Goal: Task Accomplishment & Management: Manage account settings

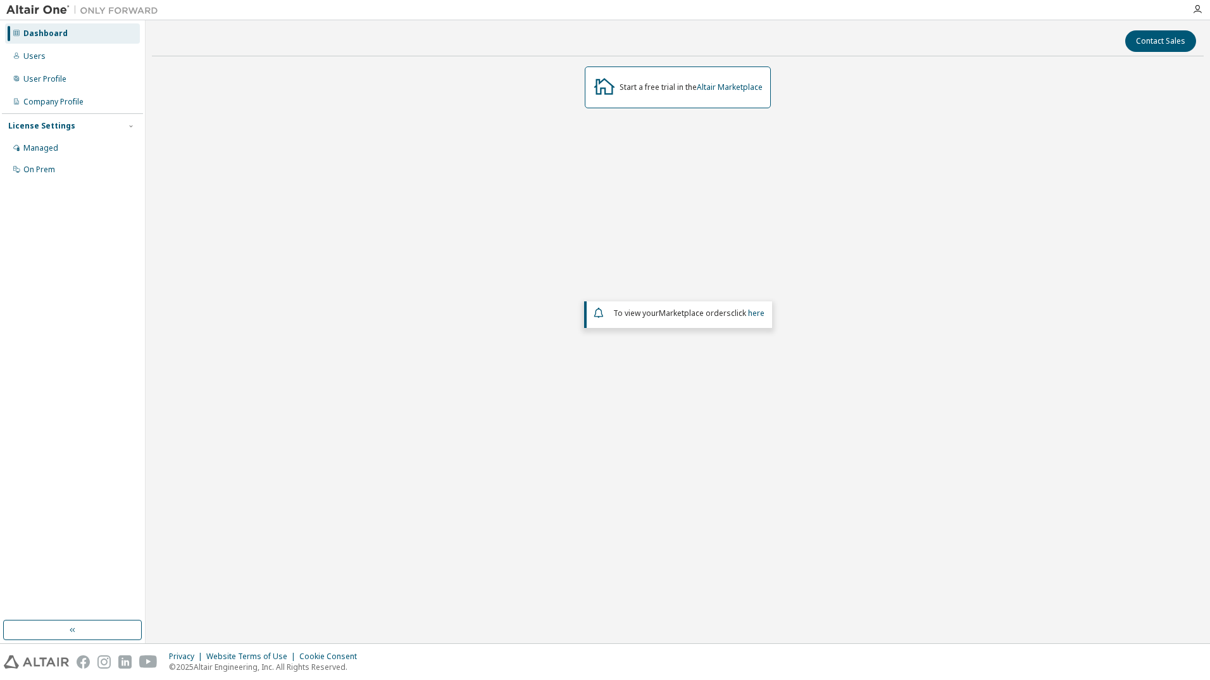
click at [371, 263] on div "Start a free trial in the Altair Marketplace To view your Marketplace orders cl…" at bounding box center [678, 287] width 1052 height 442
click at [256, 192] on div "Start a free trial in the Altair Marketplace To view your Marketplace orders cl…" at bounding box center [678, 287] width 1052 height 442
click at [45, 149] on div "Managed" at bounding box center [40, 148] width 35 height 10
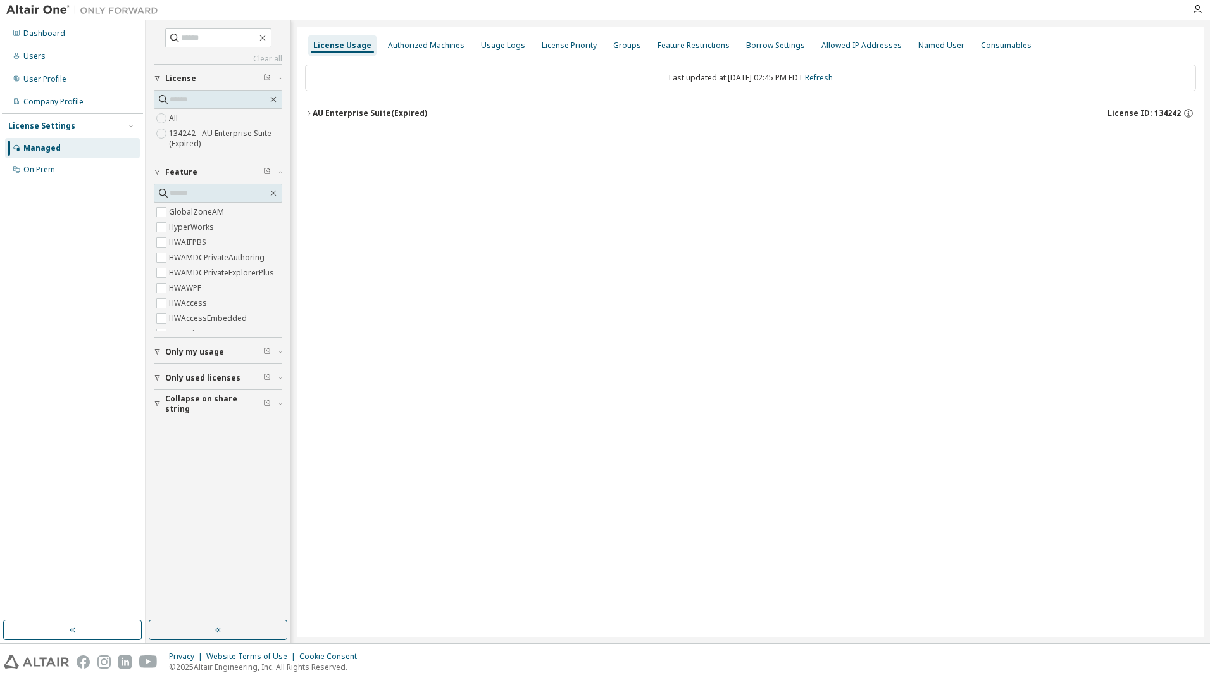
click at [675, 254] on div "License Usage Authorized Machines Usage Logs License Priority Groups Feature Re…" at bounding box center [750, 332] width 906 height 610
click at [56, 97] on div "Company Profile" at bounding box center [53, 102] width 60 height 10
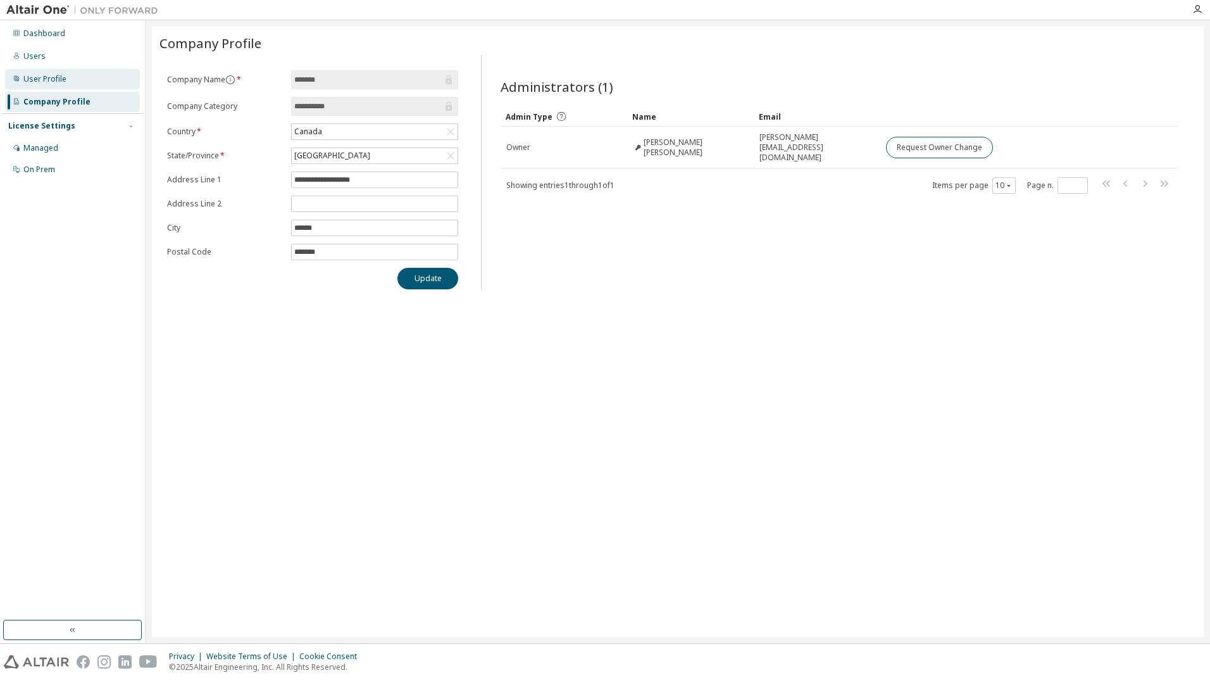
click at [44, 77] on div "User Profile" at bounding box center [44, 79] width 43 height 10
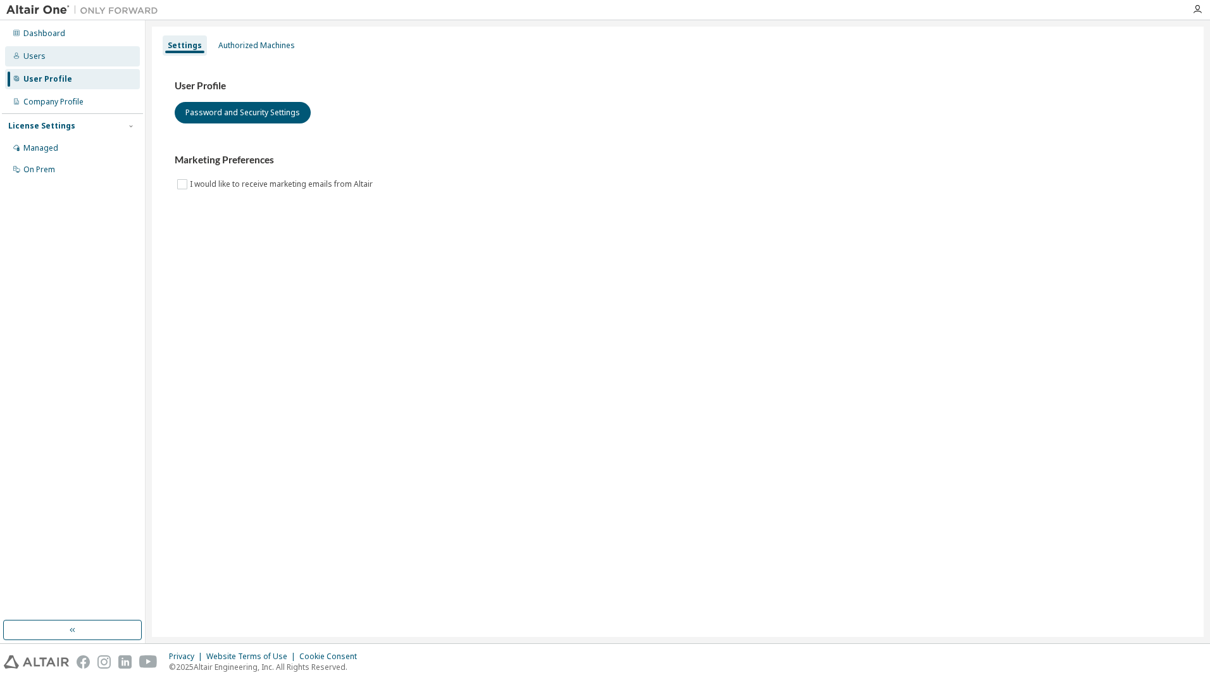
click at [45, 57] on div "Users" at bounding box center [72, 56] width 135 height 20
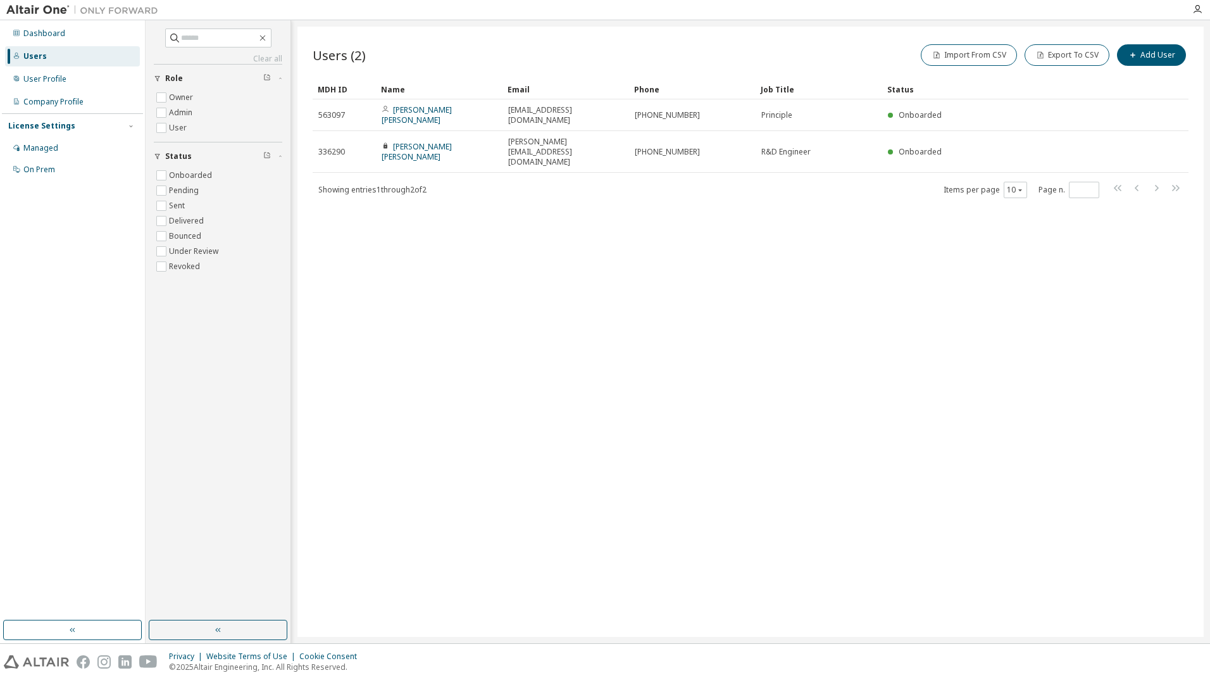
click at [586, 315] on div "Users (2) Import From CSV Export To CSV Add User Clear Load Save Save As Field …" at bounding box center [750, 332] width 906 height 610
click at [583, 307] on div "Users (2) Import From CSV Export To CSV Add User Clear Load Save Save As Field …" at bounding box center [750, 332] width 906 height 610
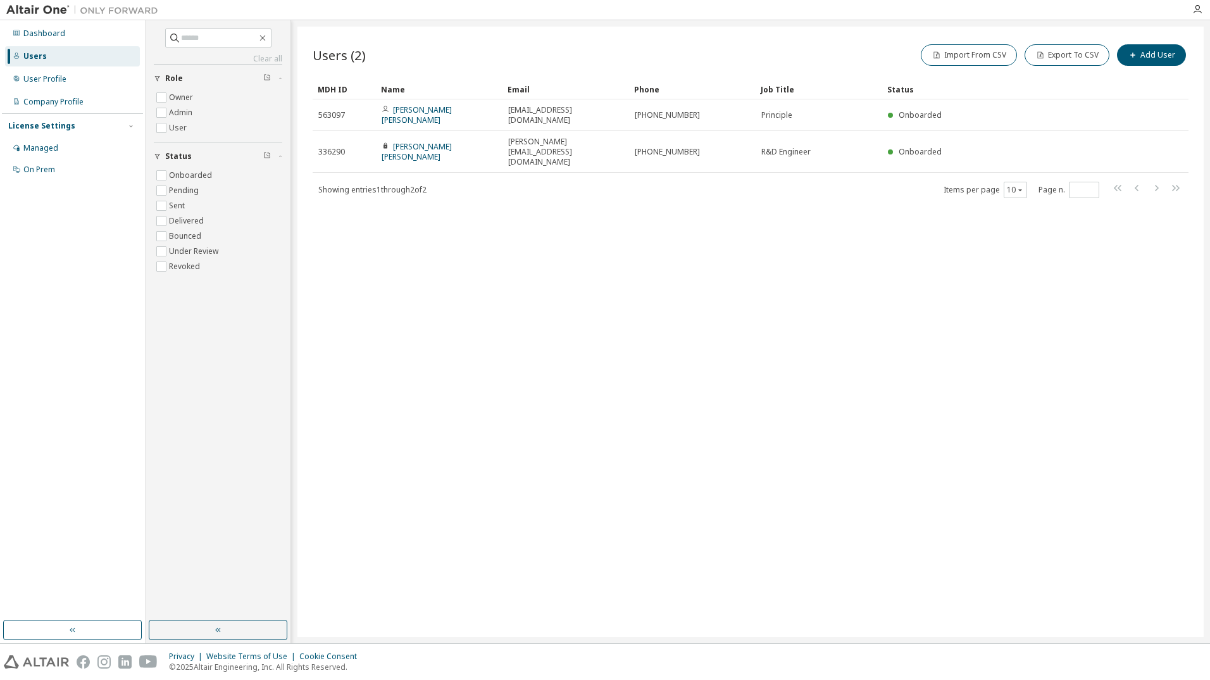
click at [583, 307] on div "Users (2) Import From CSV Export To CSV Add User Clear Load Save Save As Field …" at bounding box center [750, 332] width 906 height 610
click at [49, 172] on div "On Prem" at bounding box center [39, 170] width 32 height 10
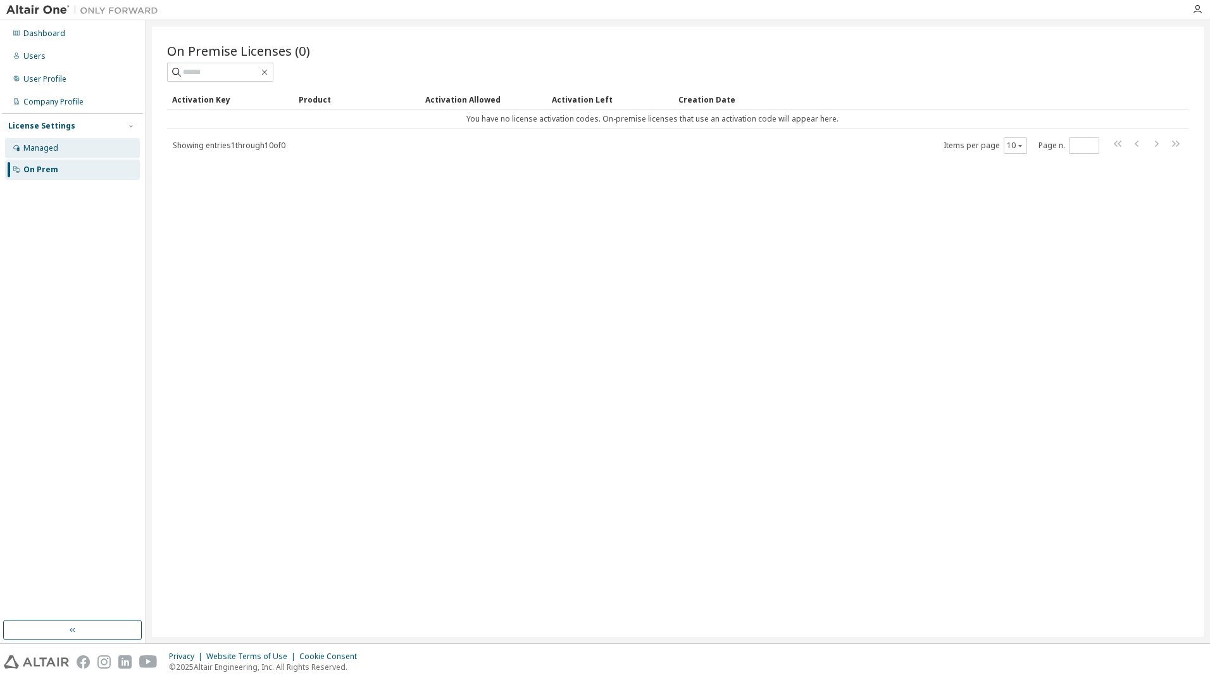
click at [39, 150] on div "Managed" at bounding box center [40, 148] width 35 height 10
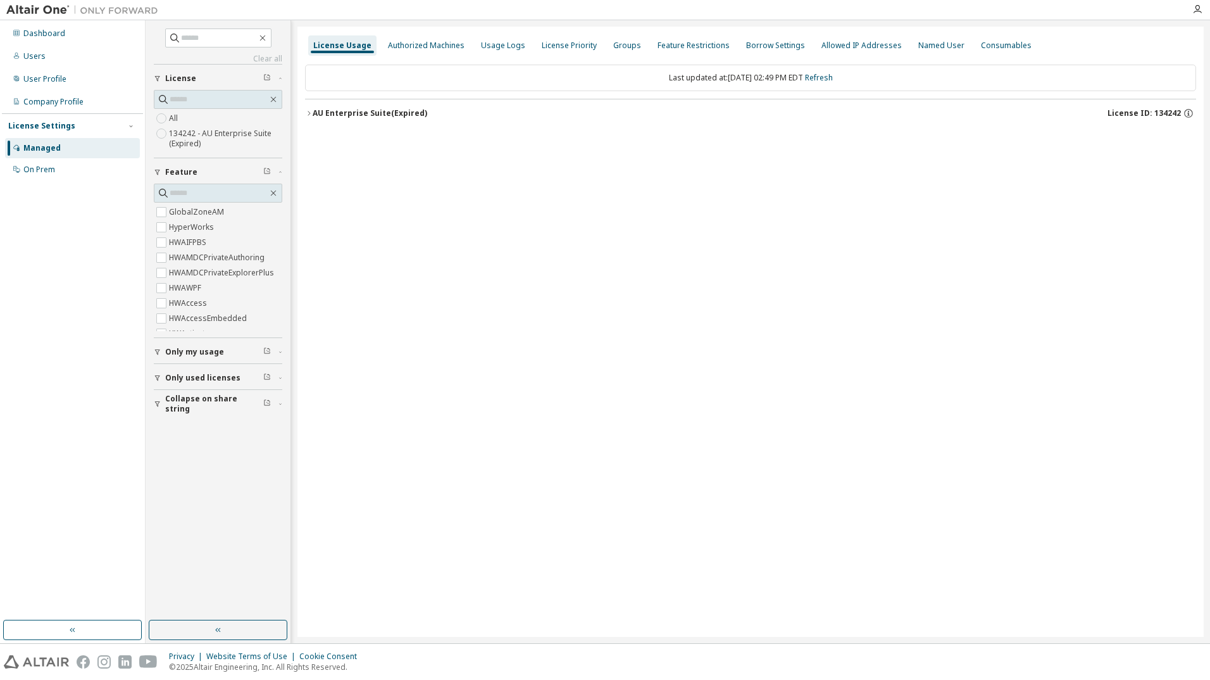
click at [186, 142] on label "134242 - AU Enterprise Suite (Expired)" at bounding box center [225, 138] width 113 height 25
click at [188, 99] on input "text" at bounding box center [219, 99] width 98 height 13
click at [444, 44] on div "Authorized Machines" at bounding box center [426, 45] width 77 height 10
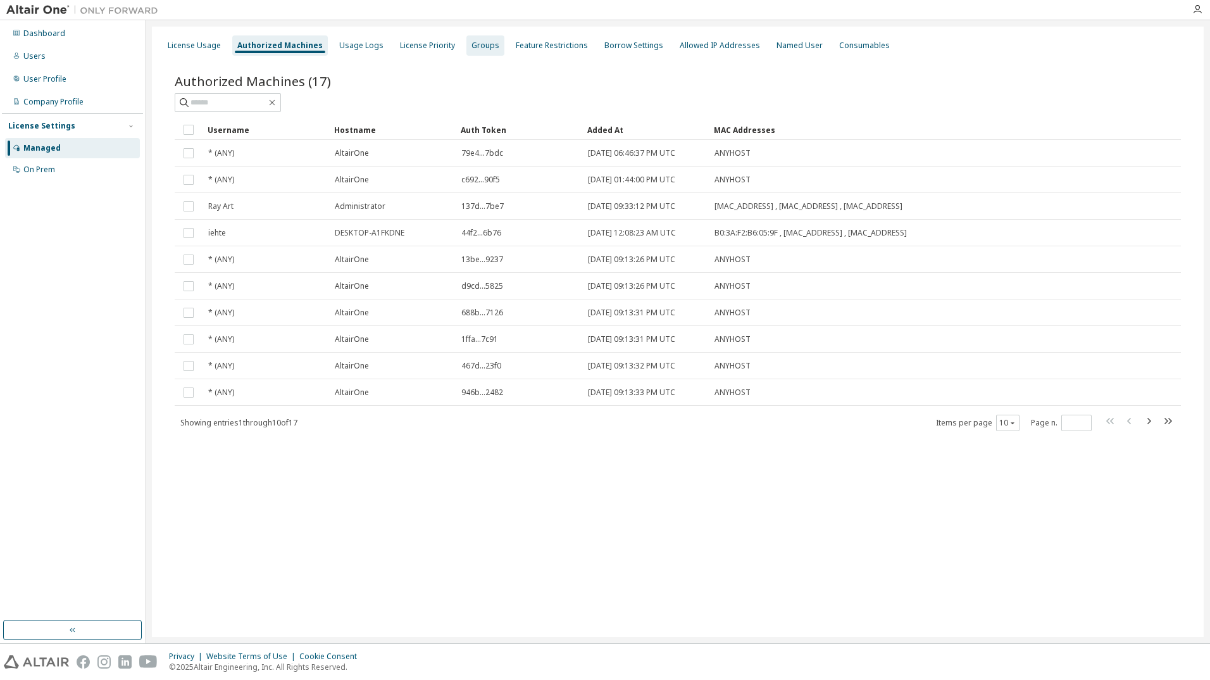
click at [471, 45] on div "Groups" at bounding box center [485, 45] width 28 height 10
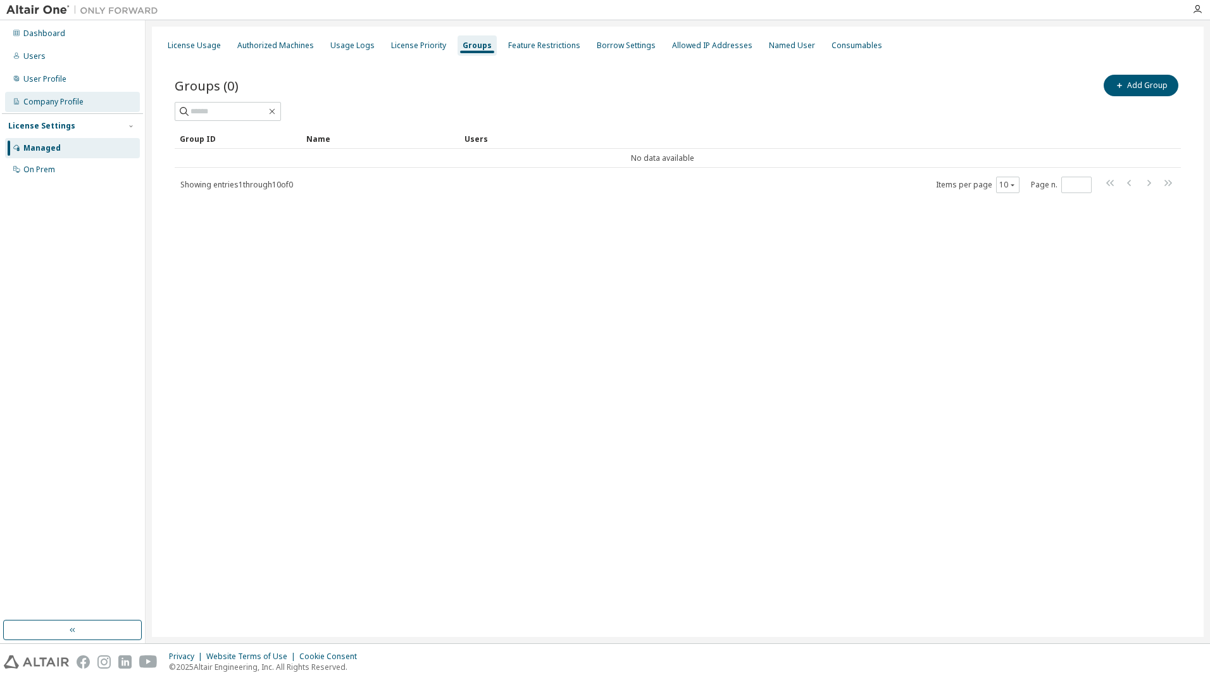
click at [36, 102] on div "Company Profile" at bounding box center [53, 102] width 60 height 10
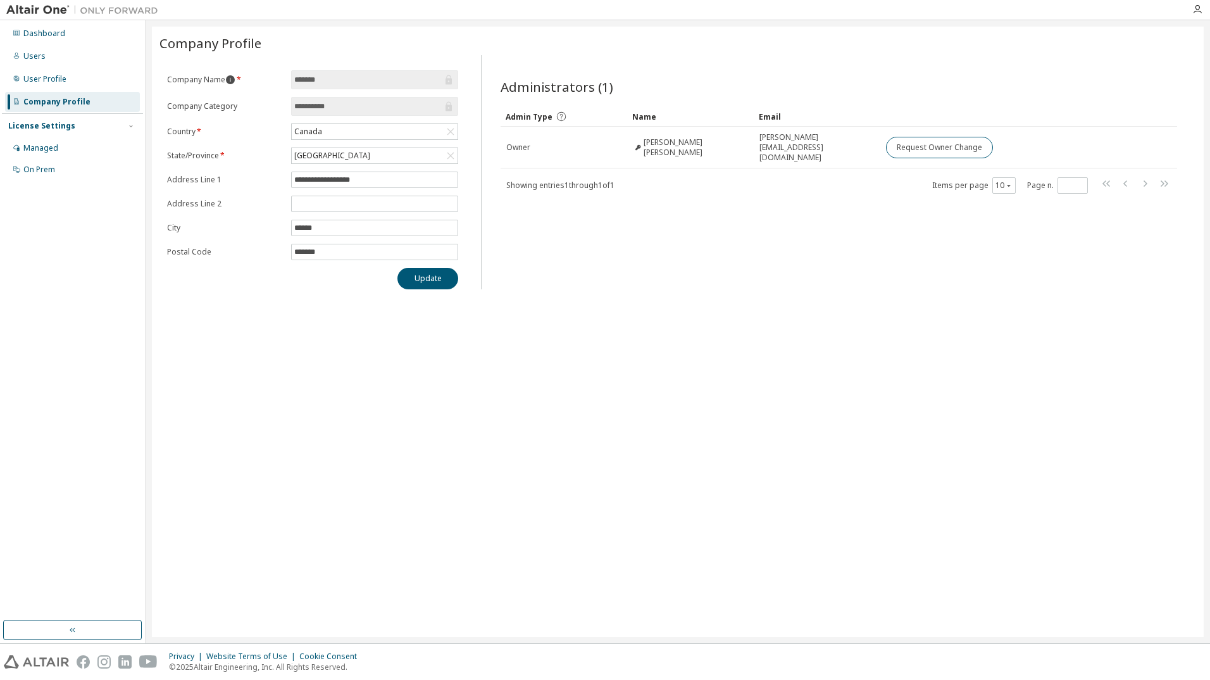
click at [232, 81] on icon "information" at bounding box center [230, 80] width 10 height 10
click at [233, 80] on icon "information" at bounding box center [230, 79] width 9 height 9
click at [669, 317] on div "**********" at bounding box center [678, 332] width 1052 height 610
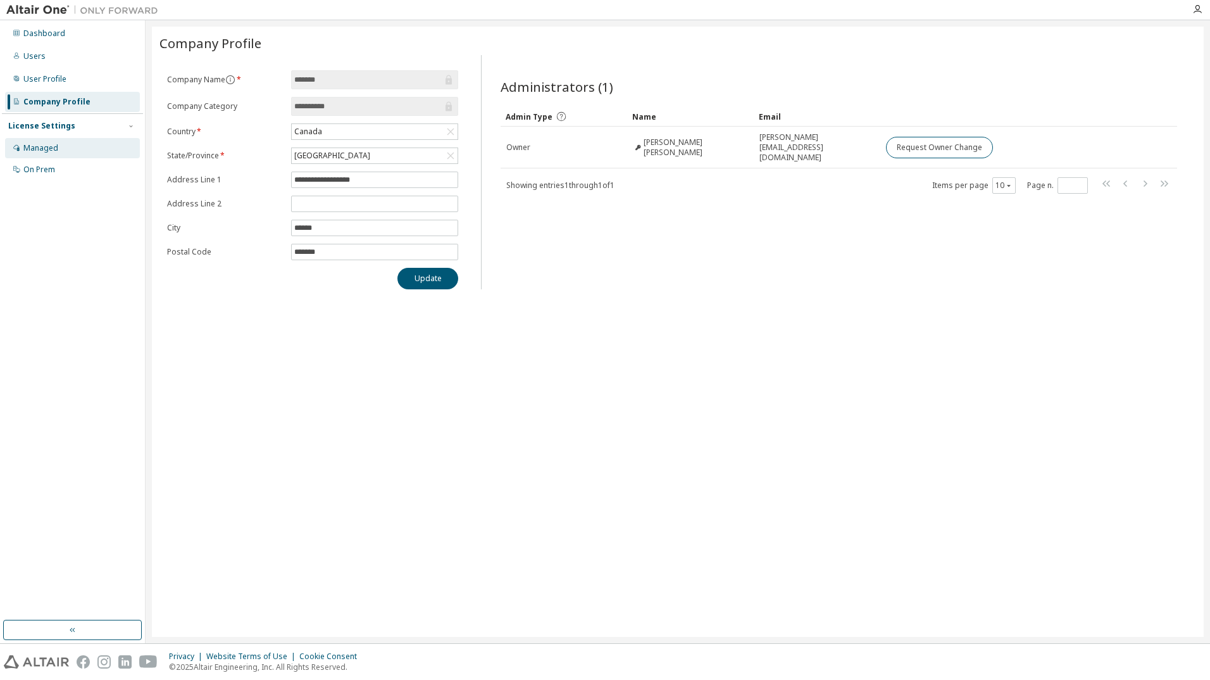
click at [39, 147] on div "Managed" at bounding box center [40, 148] width 35 height 10
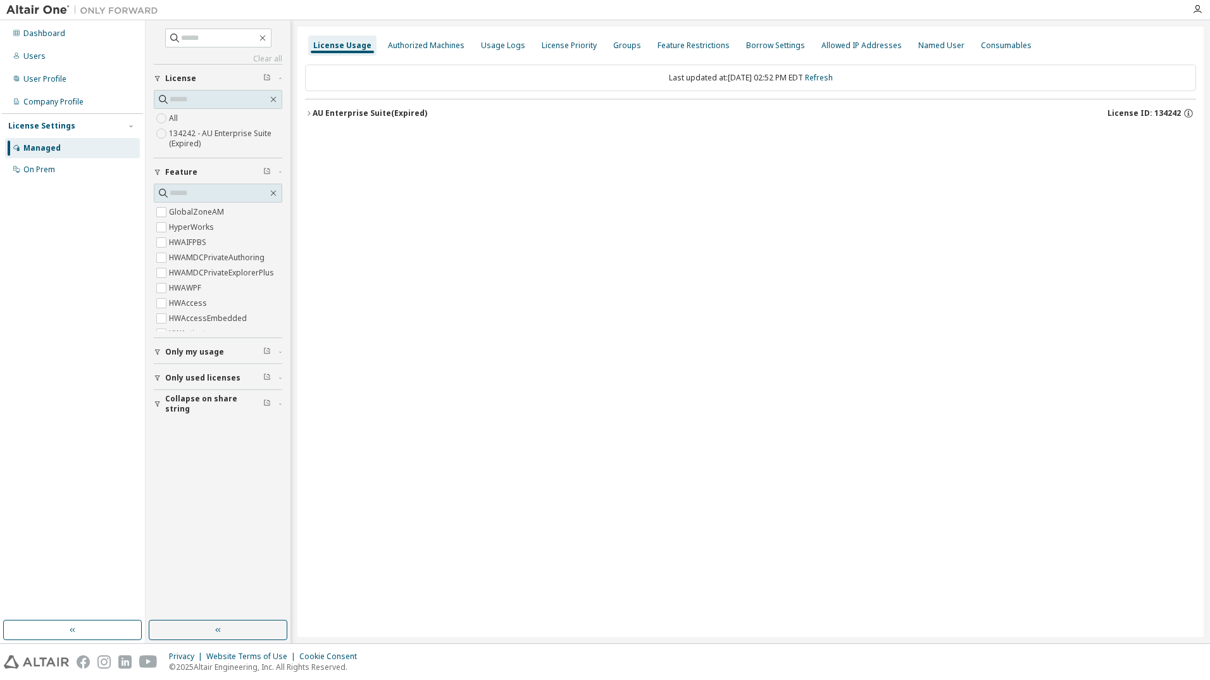
click at [507, 296] on div "License Usage Authorized Machines Usage Logs License Priority Groups Feature Re…" at bounding box center [750, 332] width 906 height 610
click at [506, 296] on div "License Usage Authorized Machines Usage Logs License Priority Groups Feature Re…" at bounding box center [750, 332] width 906 height 610
click at [484, 287] on div "License Usage Authorized Machines Usage Logs License Priority Groups Feature Re…" at bounding box center [750, 332] width 906 height 610
click at [423, 44] on div "Authorized Machines" at bounding box center [426, 45] width 77 height 10
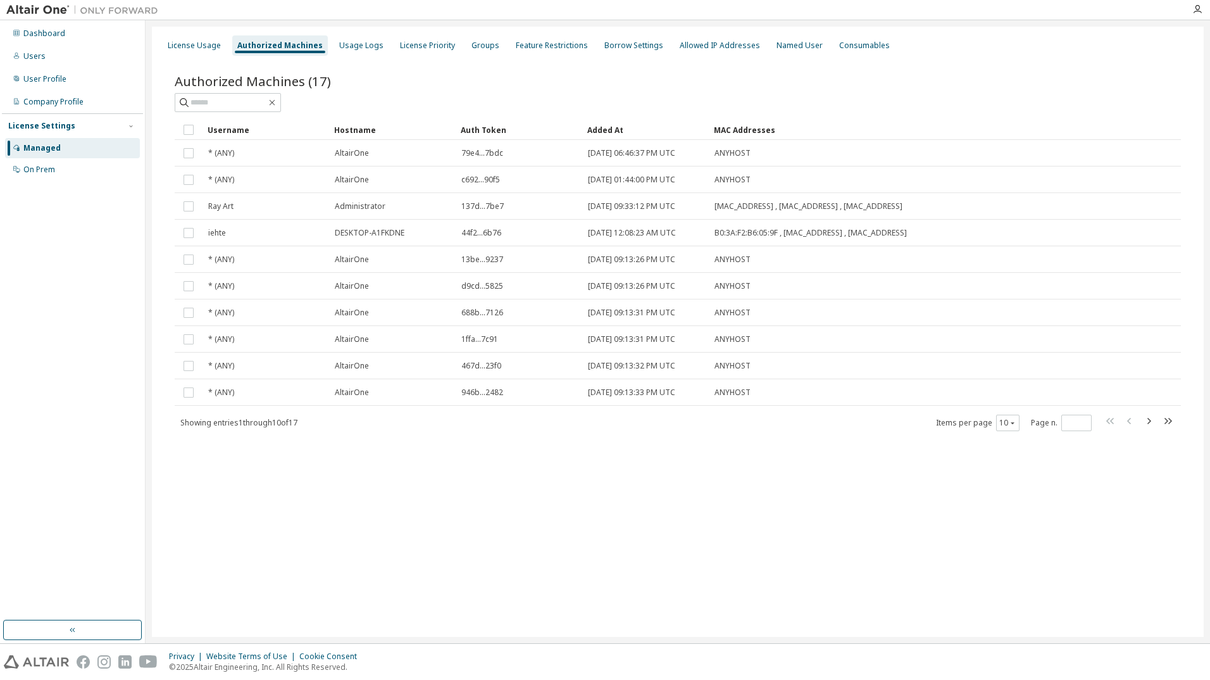
click at [538, 644] on div "Privacy Website Terms of Use Cookie Consent © 2025 Altair Engineering, Inc. All…" at bounding box center [605, 661] width 1210 height 36
click at [522, 587] on div "License Usage Authorized Machines Usage Logs License Priority Groups Feature Re…" at bounding box center [678, 332] width 1052 height 610
click at [512, 576] on div "License Usage Authorized Machines Usage Logs License Priority Groups Feature Re…" at bounding box center [678, 332] width 1052 height 610
click at [548, 559] on div "License Usage Authorized Machines Usage Logs License Priority Groups Feature Re…" at bounding box center [678, 332] width 1052 height 610
click at [58, 160] on div "On Prem" at bounding box center [72, 169] width 135 height 20
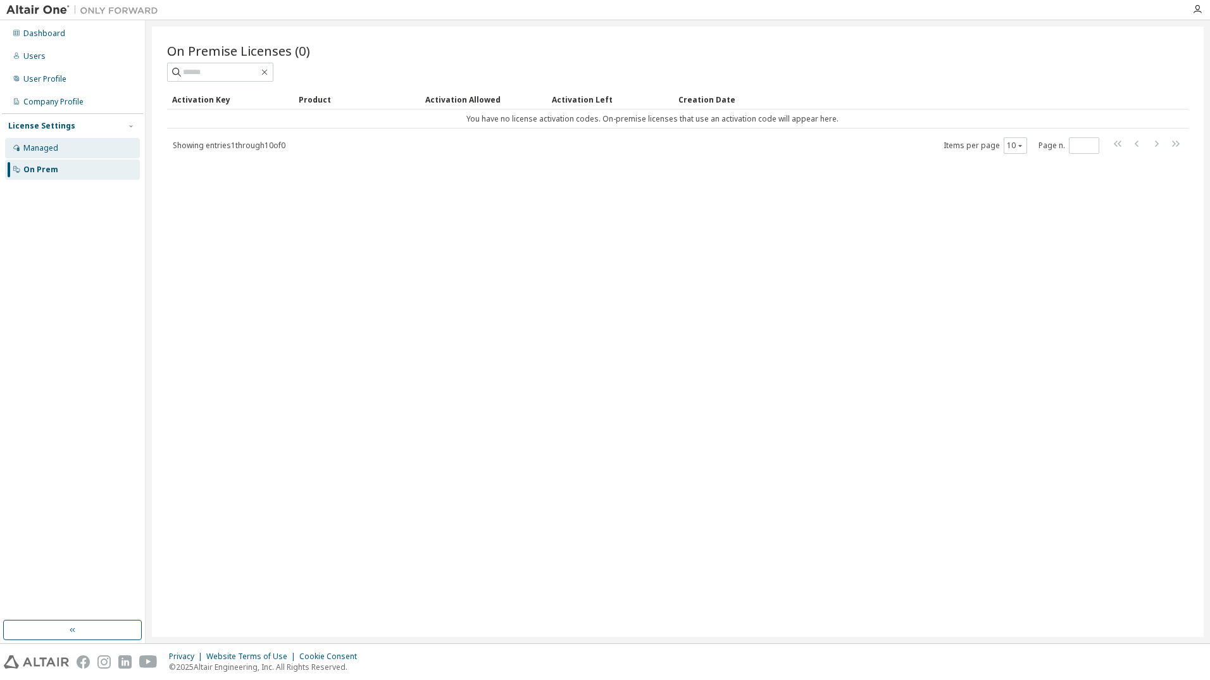
click at [40, 143] on div "Managed" at bounding box center [40, 148] width 35 height 10
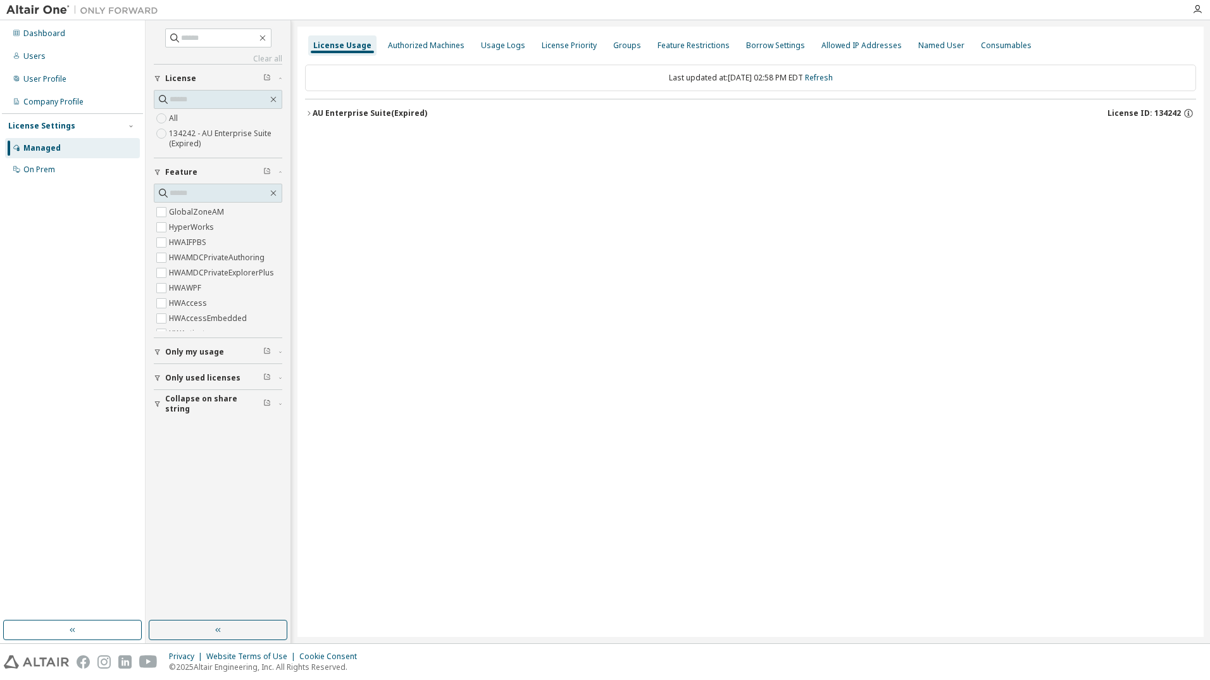
click at [557, 306] on div "License Usage Authorized Machines Usage Logs License Priority Groups Feature Re…" at bounding box center [750, 332] width 906 height 610
click at [190, 351] on span "Only my usage" at bounding box center [194, 352] width 59 height 10
click at [199, 373] on span "Only used licenses" at bounding box center [202, 378] width 75 height 10
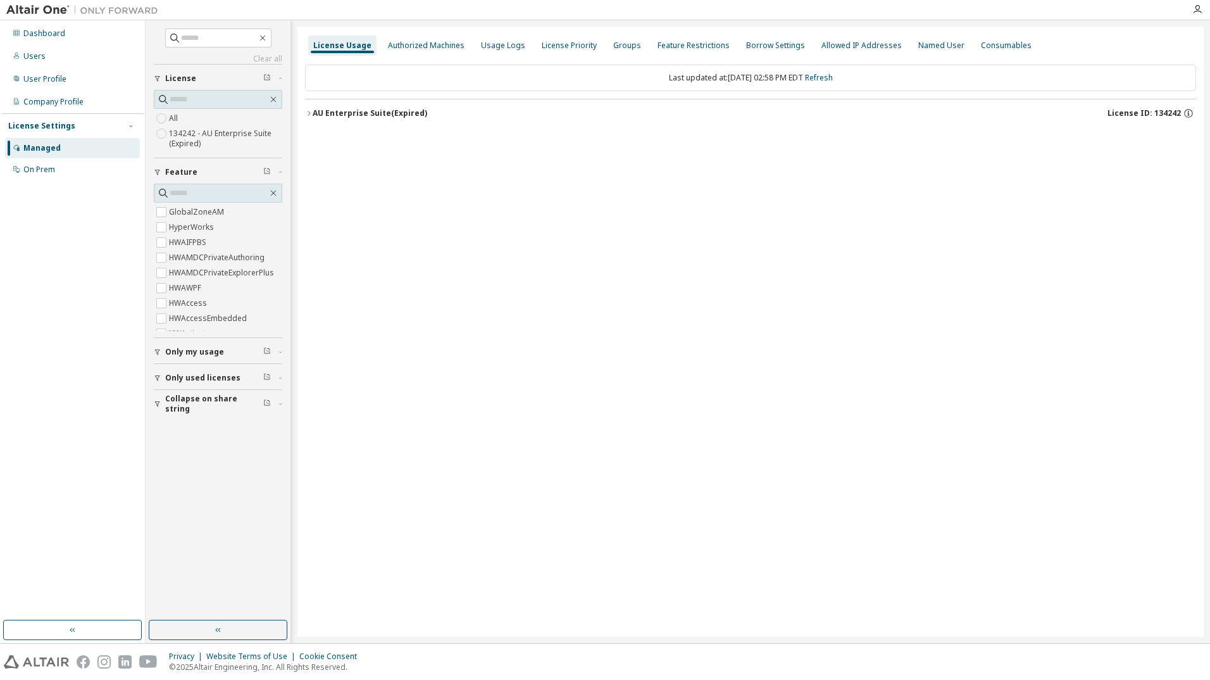
click at [445, 402] on div "License Usage Authorized Machines Usage Logs License Priority Groups Feature Re…" at bounding box center [750, 332] width 906 height 610
click at [464, 357] on div "License Usage Authorized Machines Usage Logs License Priority Groups Feature Re…" at bounding box center [750, 332] width 906 height 610
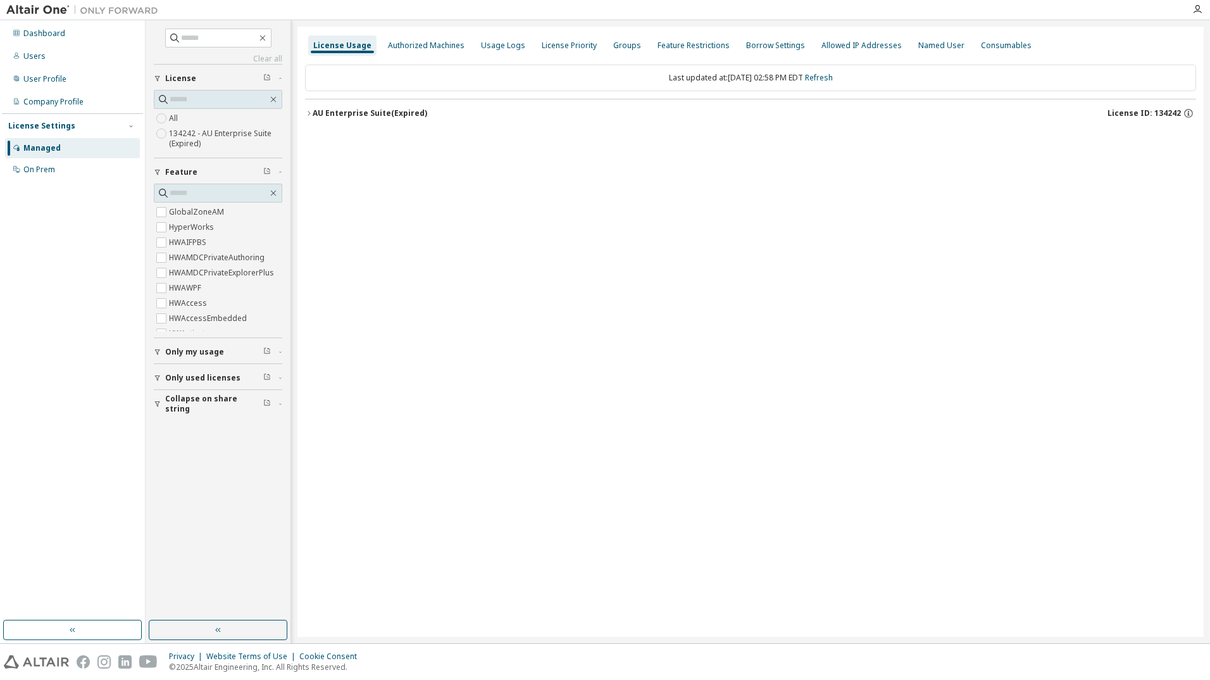
click at [502, 237] on div "License Usage Authorized Machines Usage Logs License Priority Groups Feature Re…" at bounding box center [750, 332] width 906 height 610
click at [487, 47] on div "Usage Logs" at bounding box center [503, 45] width 44 height 10
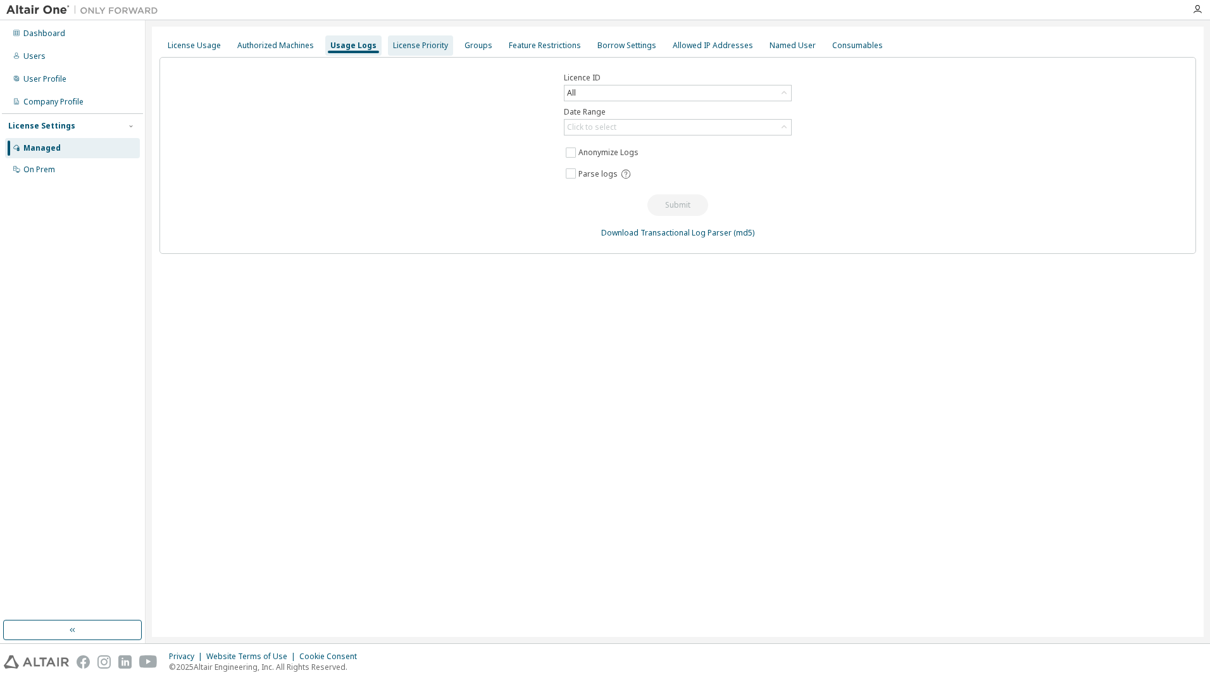
click at [408, 45] on div "License Priority" at bounding box center [420, 45] width 55 height 10
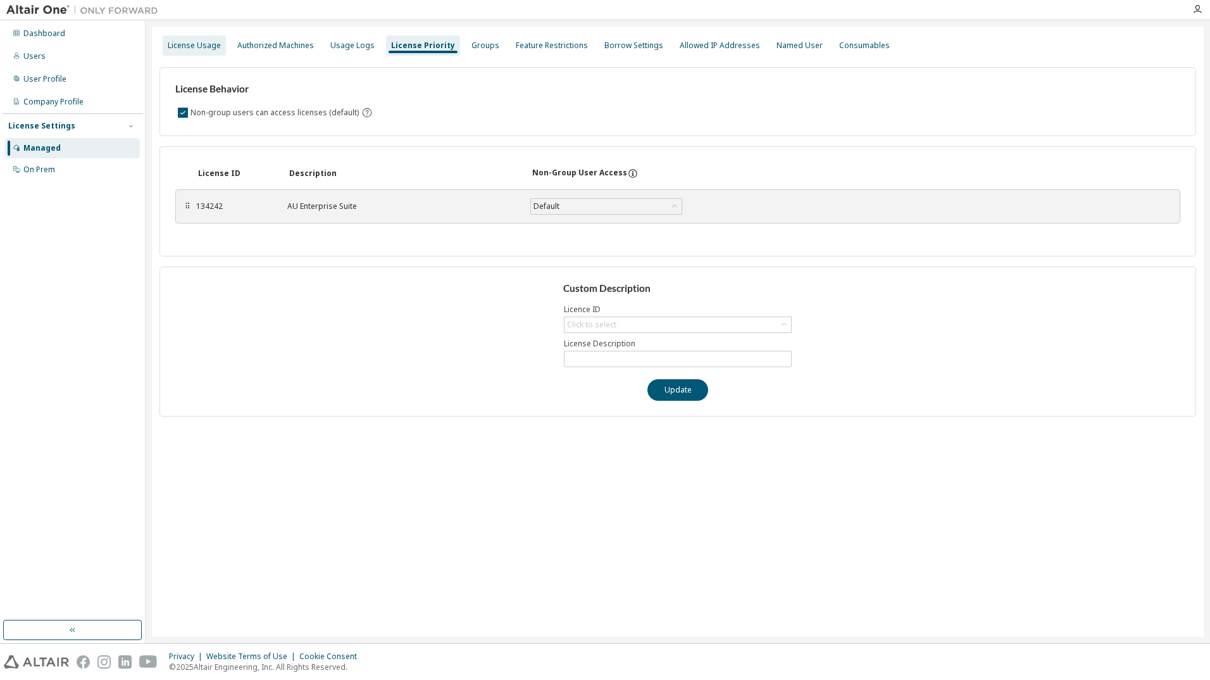
click at [210, 47] on div "License Usage" at bounding box center [194, 45] width 53 height 10
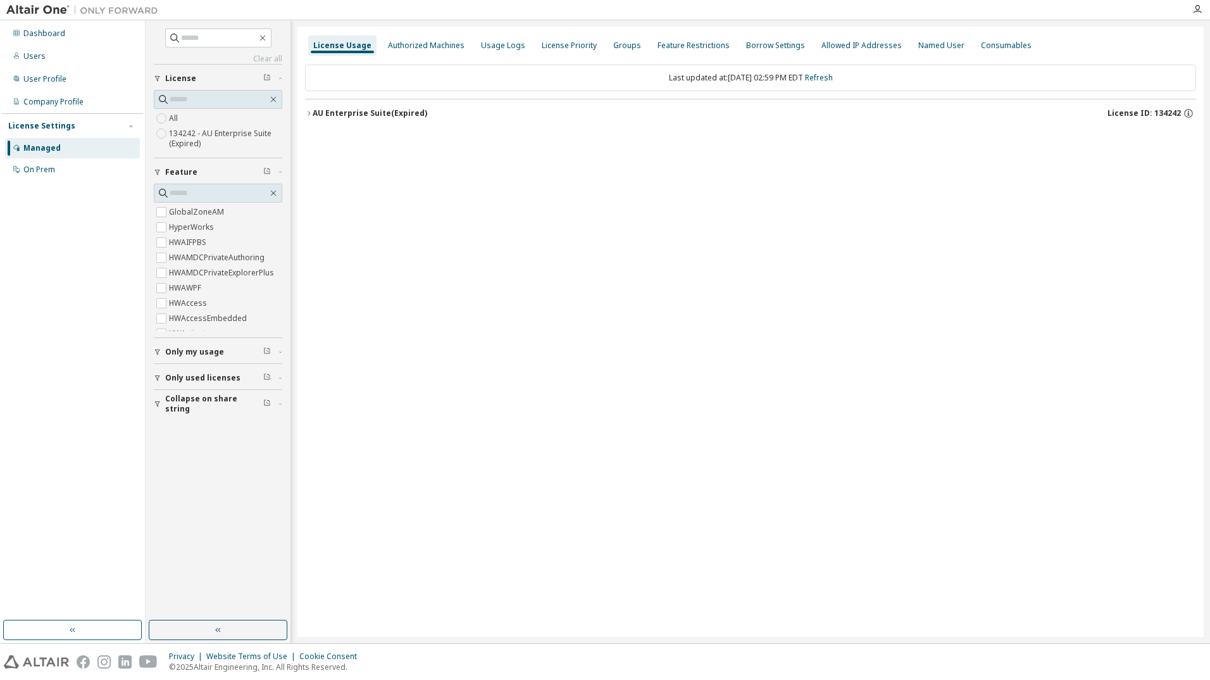
click at [476, 239] on div "License Usage Authorized Machines Usage Logs License Priority Groups Feature Re…" at bounding box center [750, 332] width 906 height 610
click at [1191, 111] on icon "button" at bounding box center [1188, 113] width 9 height 9
click at [757, 357] on div "License Usage Authorized Machines Usage Logs License Priority Groups Feature Re…" at bounding box center [750, 332] width 906 height 610
click at [882, 260] on div "License Usage Authorized Machines Usage Logs License Priority Groups Feature Re…" at bounding box center [750, 332] width 906 height 610
click at [51, 106] on div "Company Profile" at bounding box center [53, 102] width 60 height 10
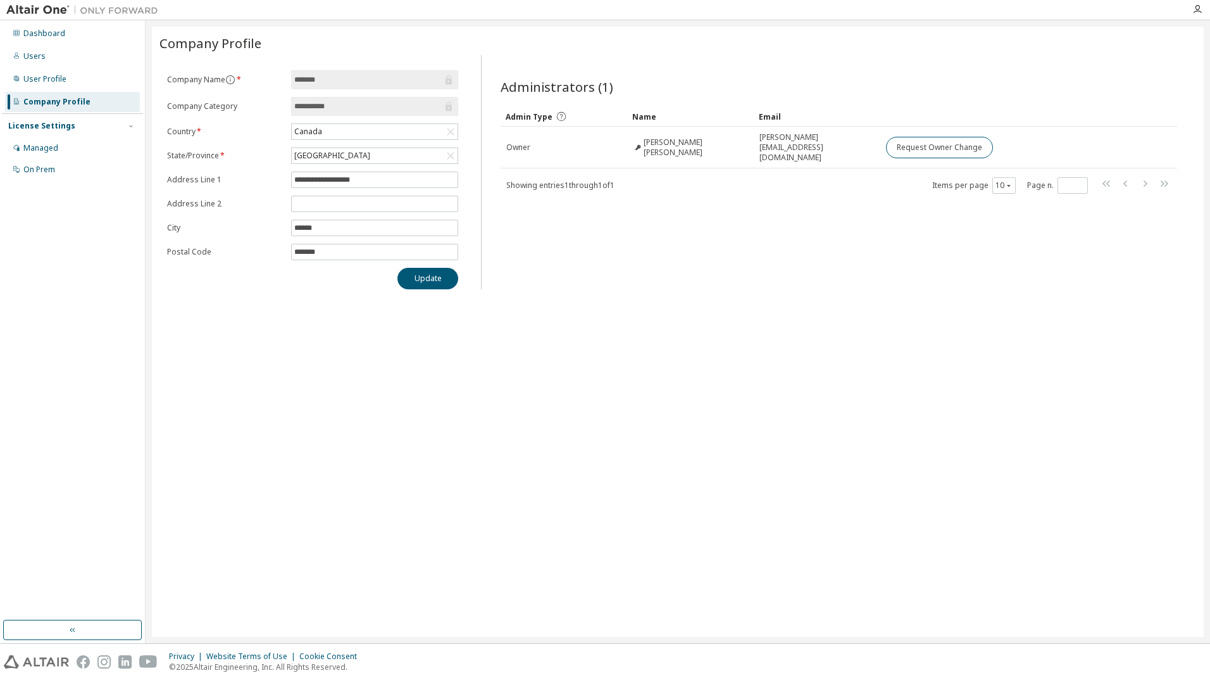
click at [447, 81] on icon at bounding box center [448, 79] width 6 height 9
click at [410, 80] on input "*******" at bounding box center [368, 79] width 148 height 13
click at [354, 85] on input "*******" at bounding box center [368, 79] width 148 height 13
click at [627, 297] on div "**********" at bounding box center [678, 332] width 1052 height 610
click at [712, 363] on div "**********" at bounding box center [678, 332] width 1052 height 610
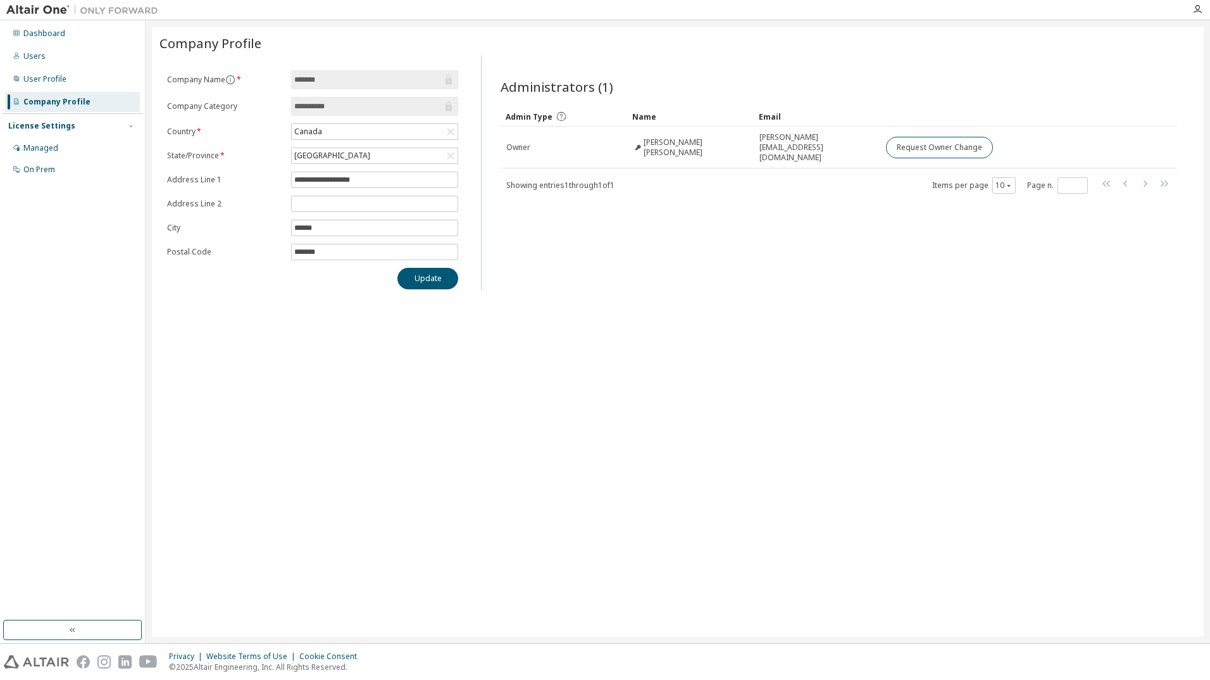
click at [712, 363] on div "**********" at bounding box center [678, 332] width 1052 height 610
click at [687, 385] on div "**********" at bounding box center [678, 332] width 1052 height 610
click at [42, 152] on div "Managed" at bounding box center [40, 148] width 35 height 10
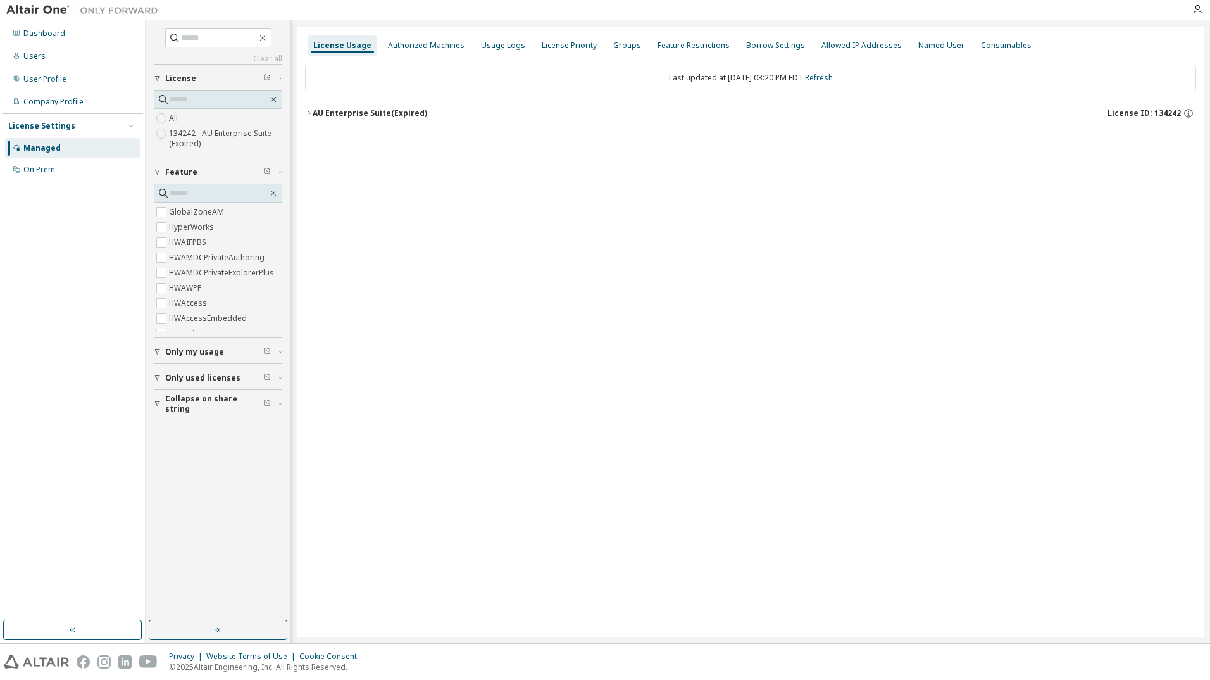
click at [497, 349] on div "License Usage Authorized Machines Usage Logs License Priority Groups Feature Re…" at bounding box center [750, 332] width 906 height 610
click at [568, 244] on div "License Usage Authorized Machines Usage Logs License Priority Groups Feature Re…" at bounding box center [750, 332] width 906 height 610
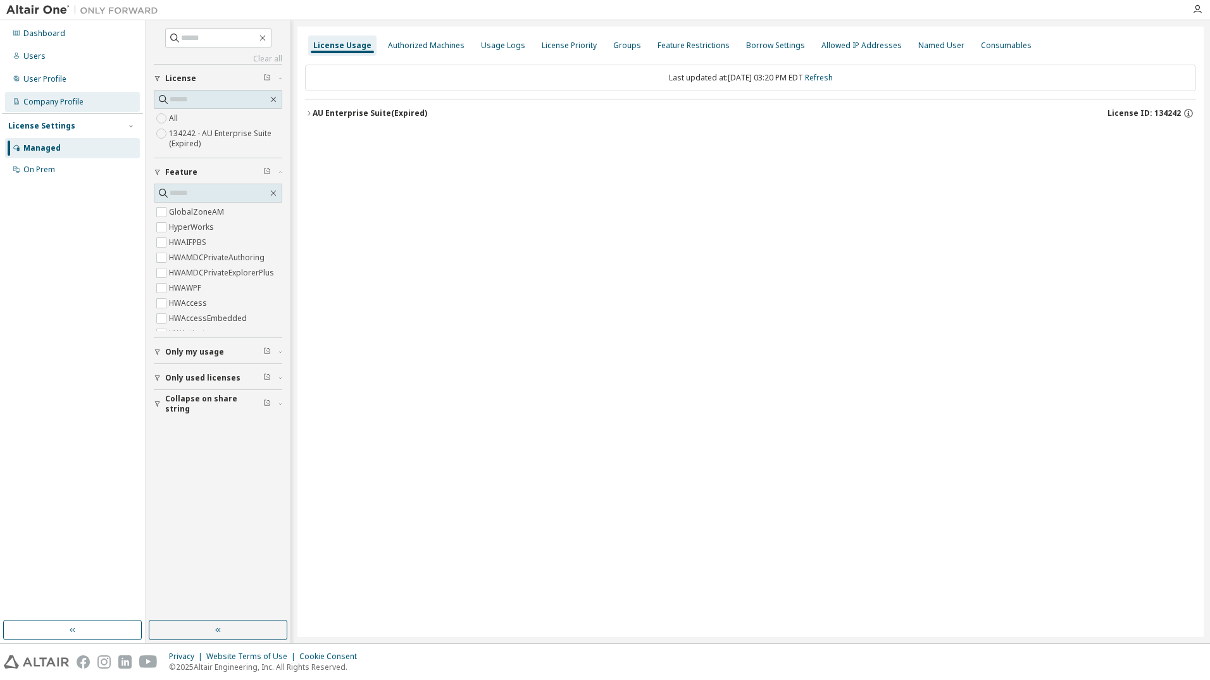
click at [39, 103] on div "Company Profile" at bounding box center [53, 102] width 60 height 10
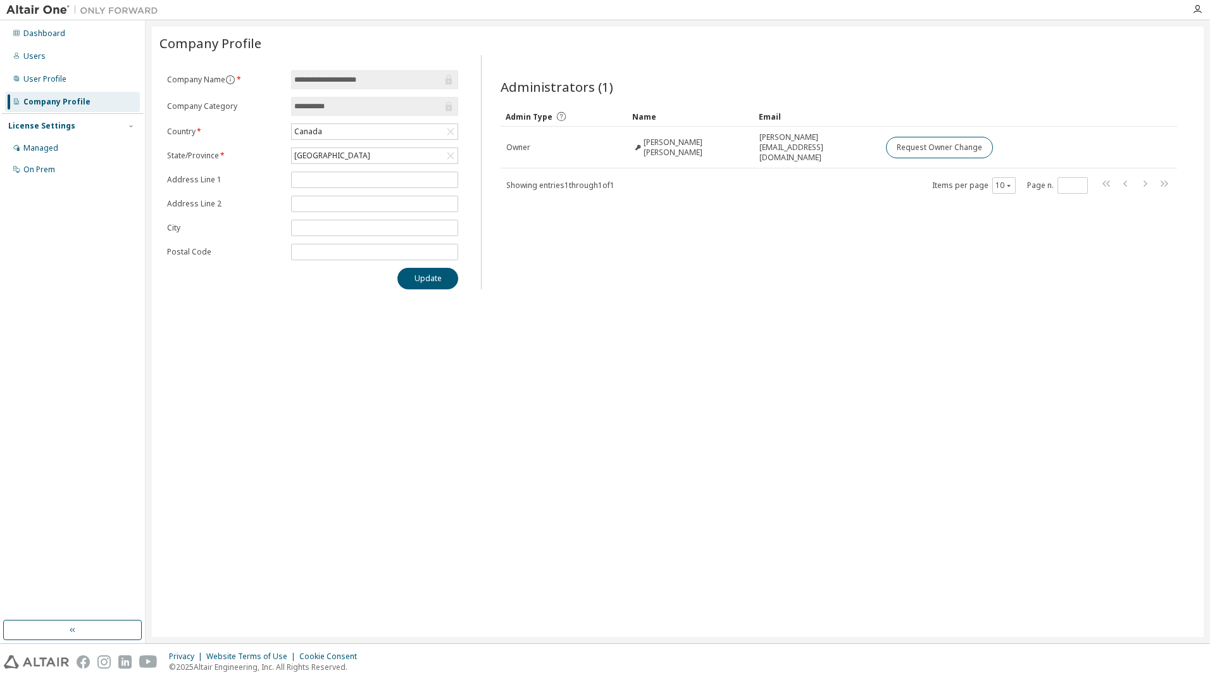
click at [699, 277] on div "Administrators (1) Clear Load Save Save As Field Operator Value Select filter S…" at bounding box center [838, 176] width 707 height 227
click at [44, 141] on div "Managed" at bounding box center [72, 148] width 135 height 20
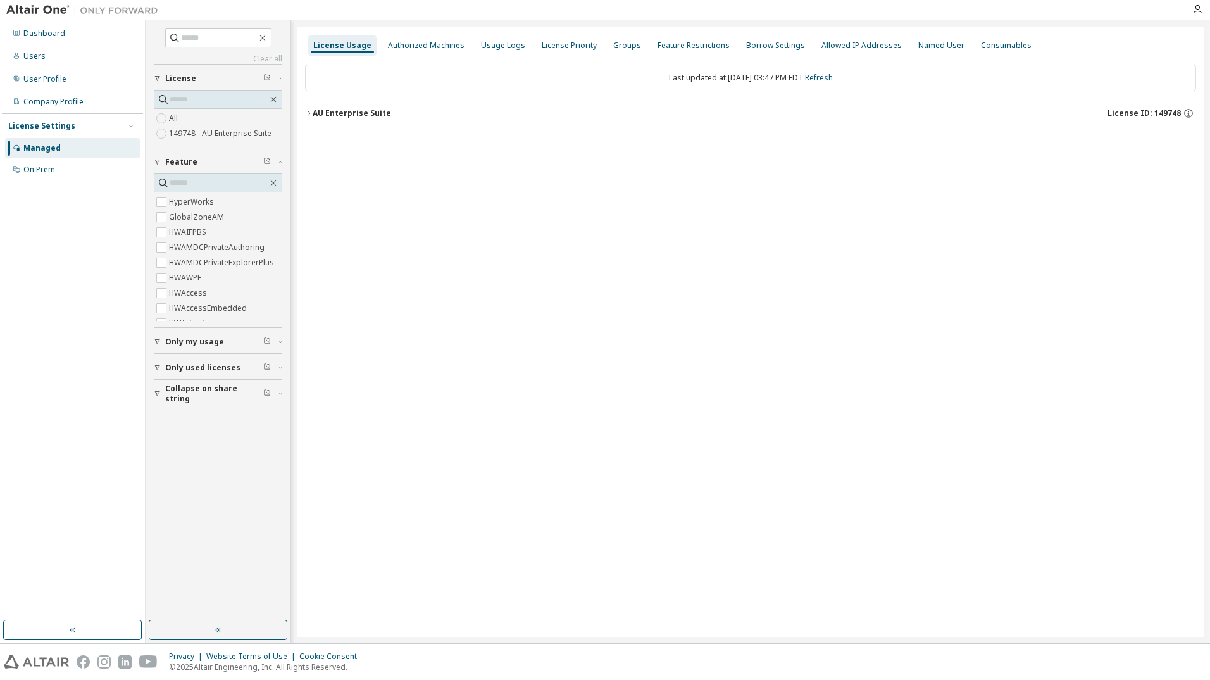
click at [500, 240] on div "License Usage Authorized Machines Usage Logs License Priority Groups Feature Re…" at bounding box center [750, 332] width 906 height 610
click at [1174, 113] on span "License ID: 149748" at bounding box center [1143, 113] width 73 height 10
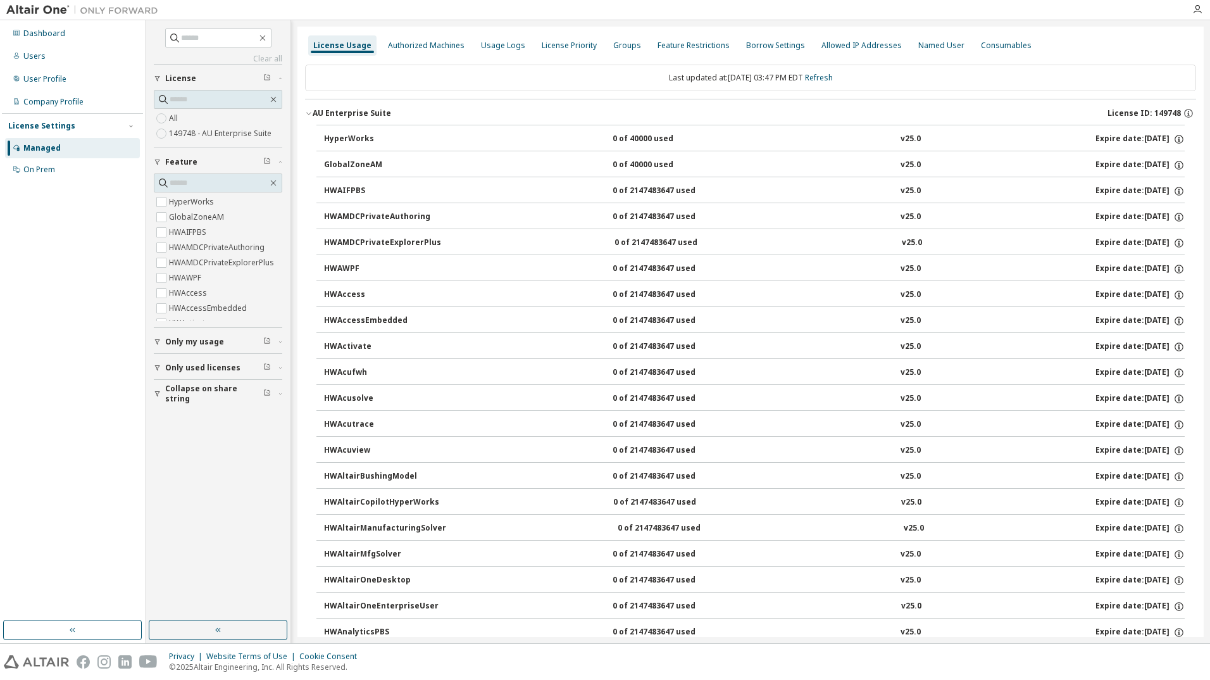
click at [1158, 111] on span "License ID: 149748" at bounding box center [1143, 113] width 73 height 10
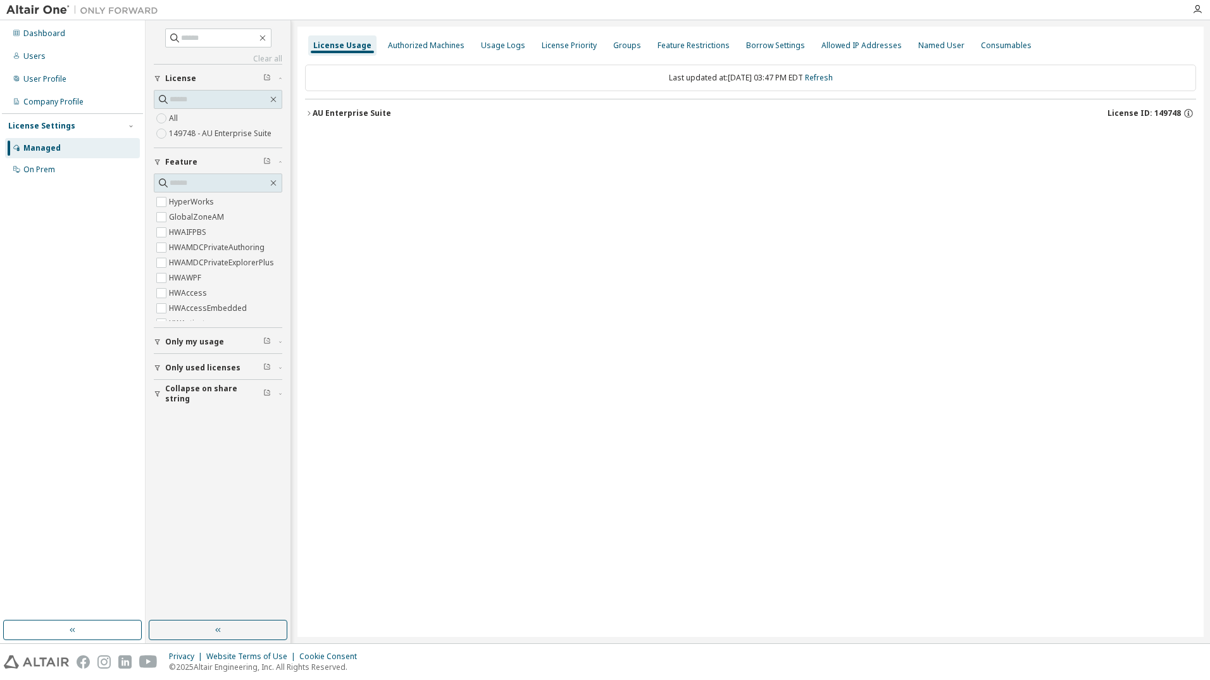
click at [654, 314] on div "License Usage Authorized Machines Usage Logs License Priority Groups Feature Re…" at bounding box center [750, 332] width 906 height 610
click at [515, 206] on div "License Usage Authorized Machines Usage Logs License Priority Groups Feature Re…" at bounding box center [750, 332] width 906 height 610
click at [39, 168] on div "On Prem" at bounding box center [39, 170] width 32 height 10
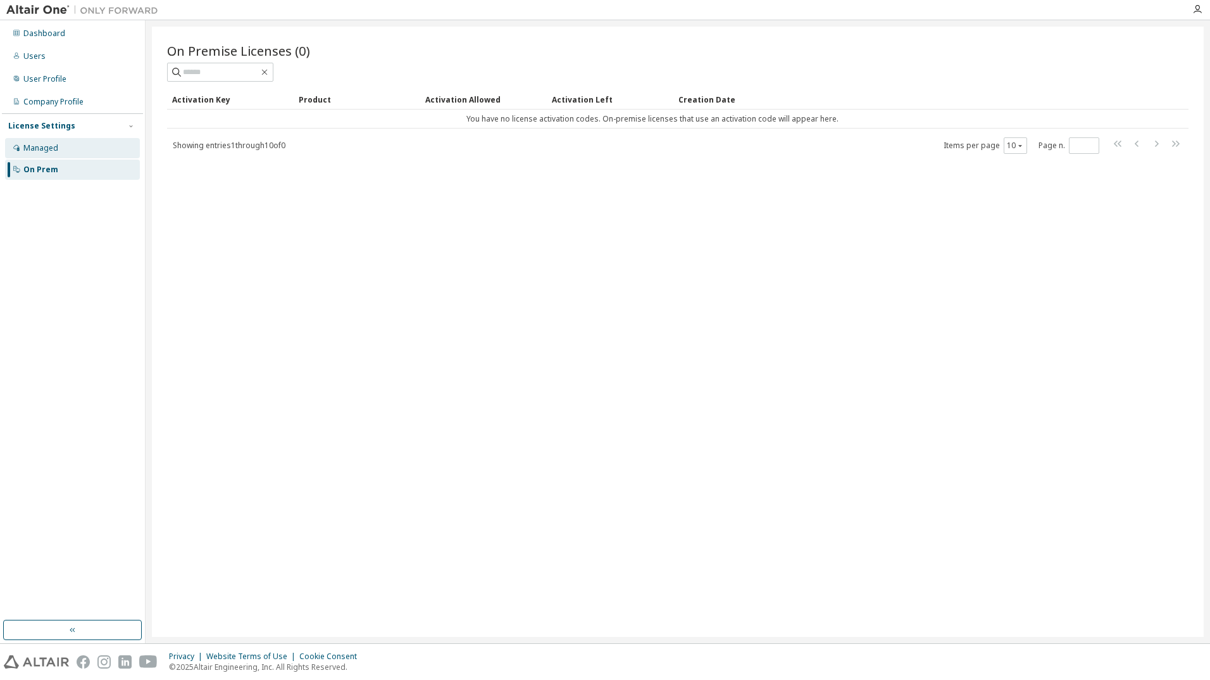
click at [36, 151] on div "Managed" at bounding box center [40, 148] width 35 height 10
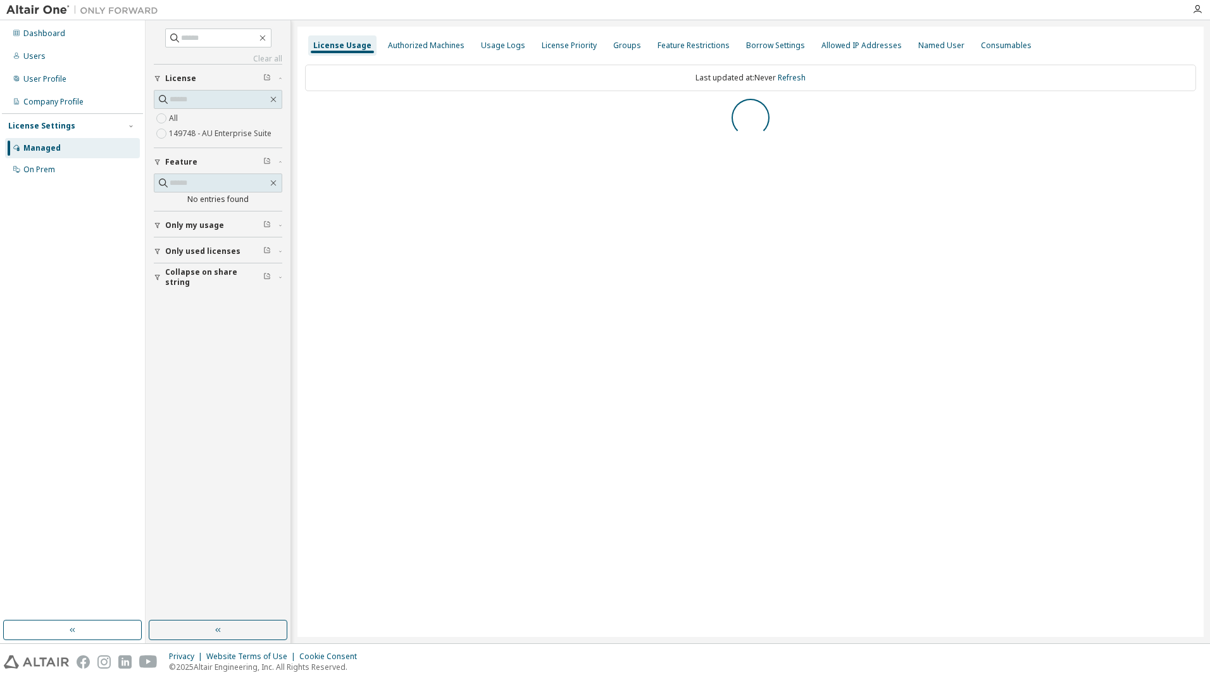
click at [36, 151] on div "Managed" at bounding box center [41, 148] width 37 height 10
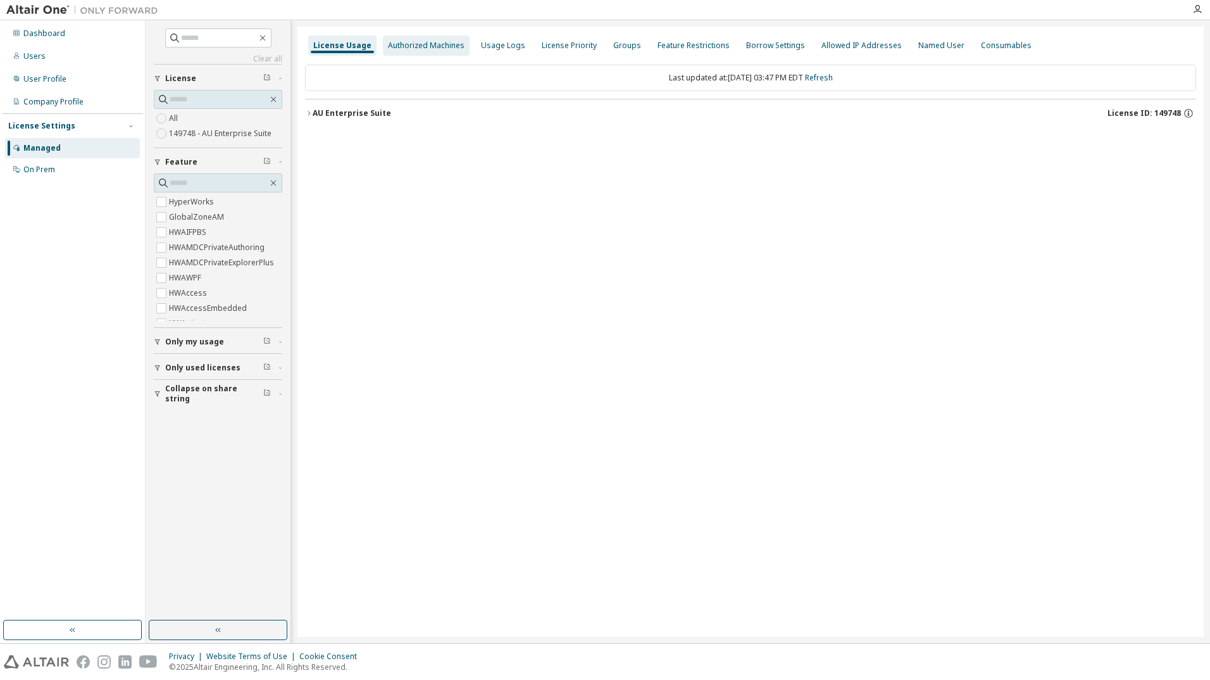
click at [390, 49] on div "Authorized Machines" at bounding box center [426, 45] width 77 height 10
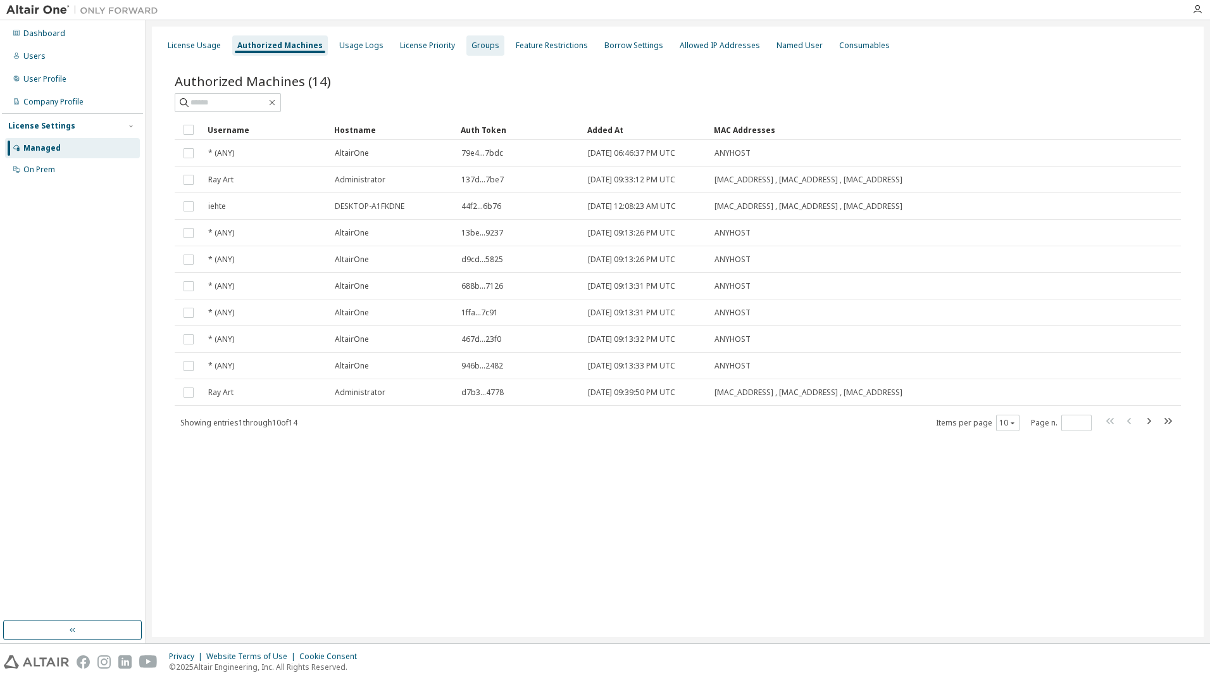
click at [476, 46] on div "Groups" at bounding box center [485, 45] width 28 height 10
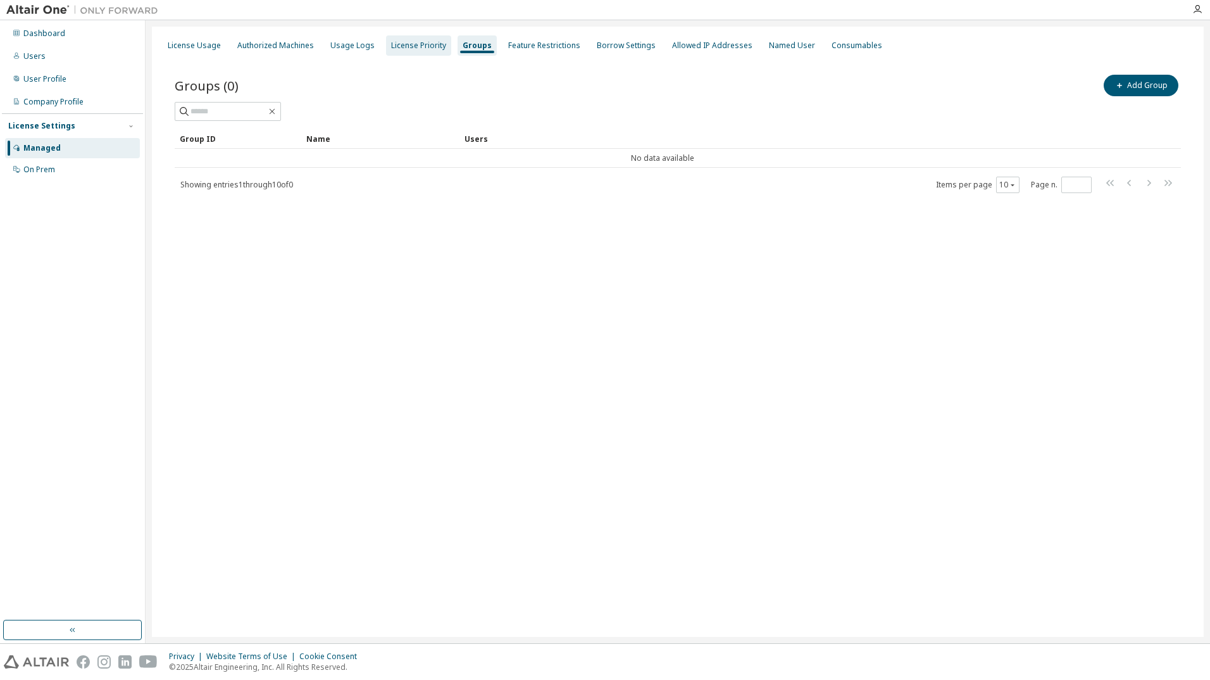
click at [416, 49] on div "License Priority" at bounding box center [418, 45] width 55 height 10
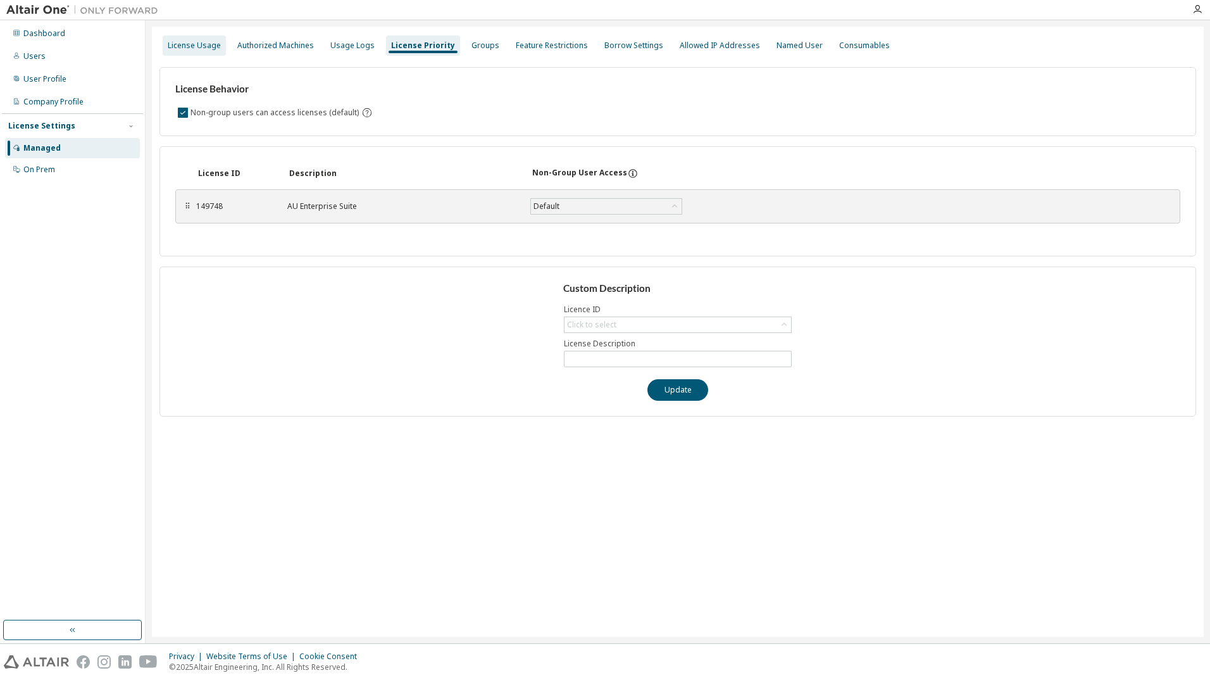
click at [187, 45] on div "License Usage" at bounding box center [194, 45] width 53 height 10
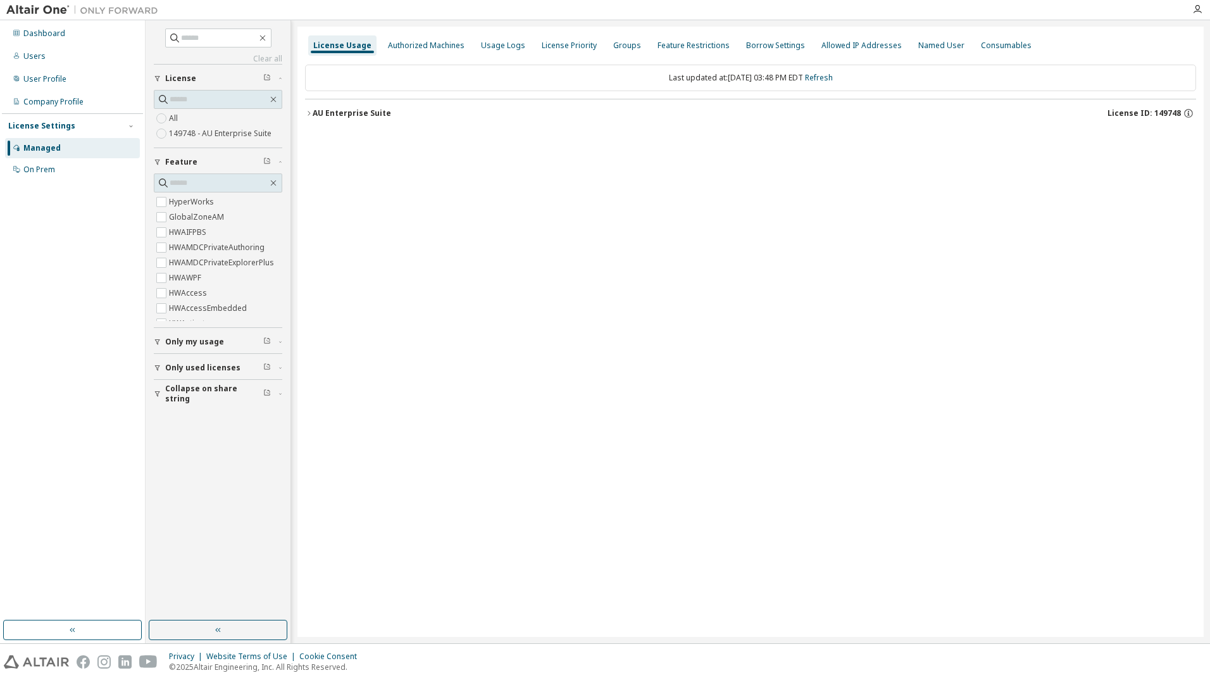
click at [605, 406] on div "License Usage Authorized Machines Usage Logs License Priority Groups Feature Re…" at bounding box center [750, 332] width 906 height 610
click at [197, 135] on label "149748 - AU Enterprise Suite" at bounding box center [221, 133] width 105 height 15
click at [1183, 113] on icon "button" at bounding box center [1188, 113] width 11 height 11
click at [761, 276] on div "License Usage Authorized Machines Usage Logs License Priority Groups Feature Re…" at bounding box center [750, 332] width 906 height 610
